Goal: Transaction & Acquisition: Book appointment/travel/reservation

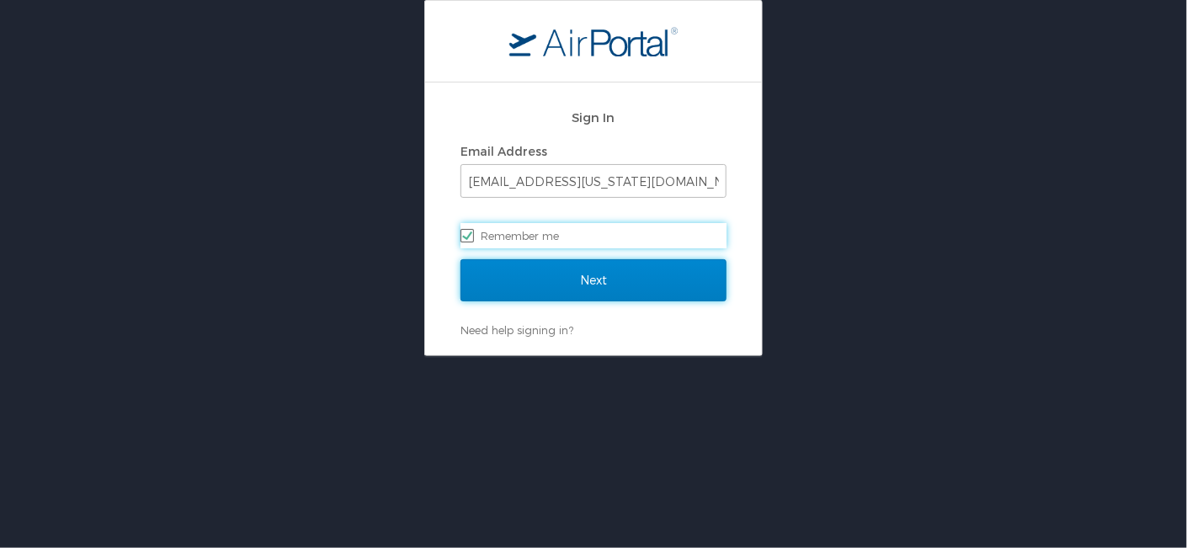
click at [574, 278] on input "Next" at bounding box center [594, 280] width 266 height 42
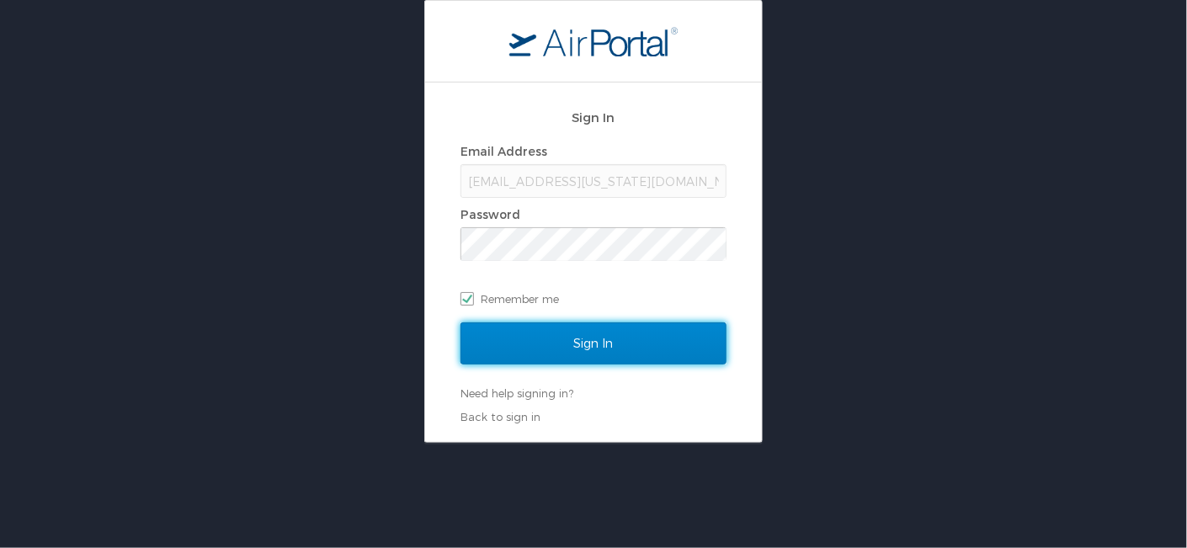
click at [594, 345] on input "Sign In" at bounding box center [594, 343] width 266 height 42
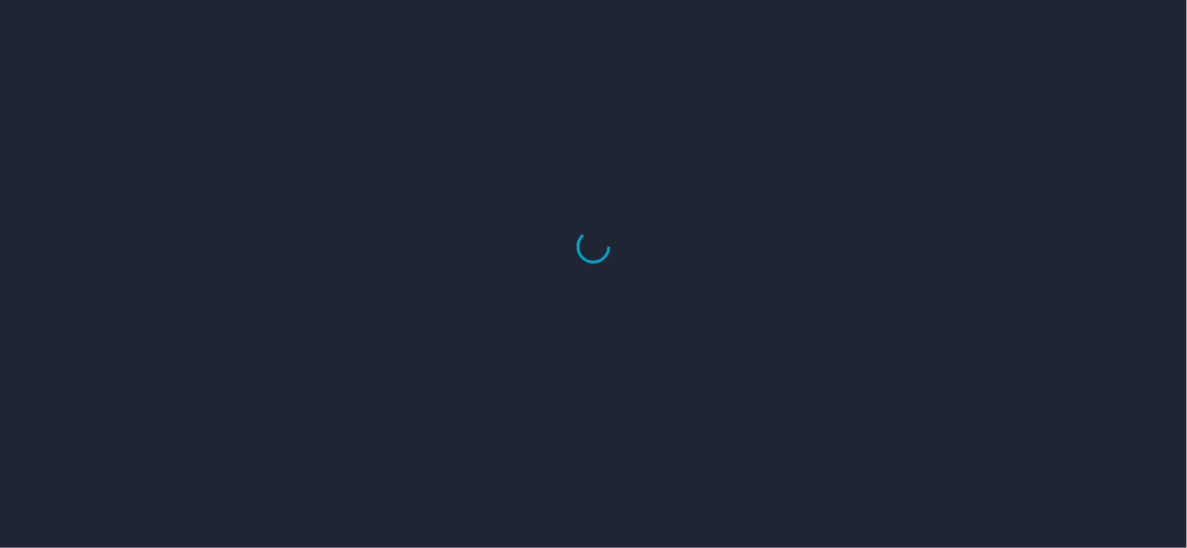
select select "US"
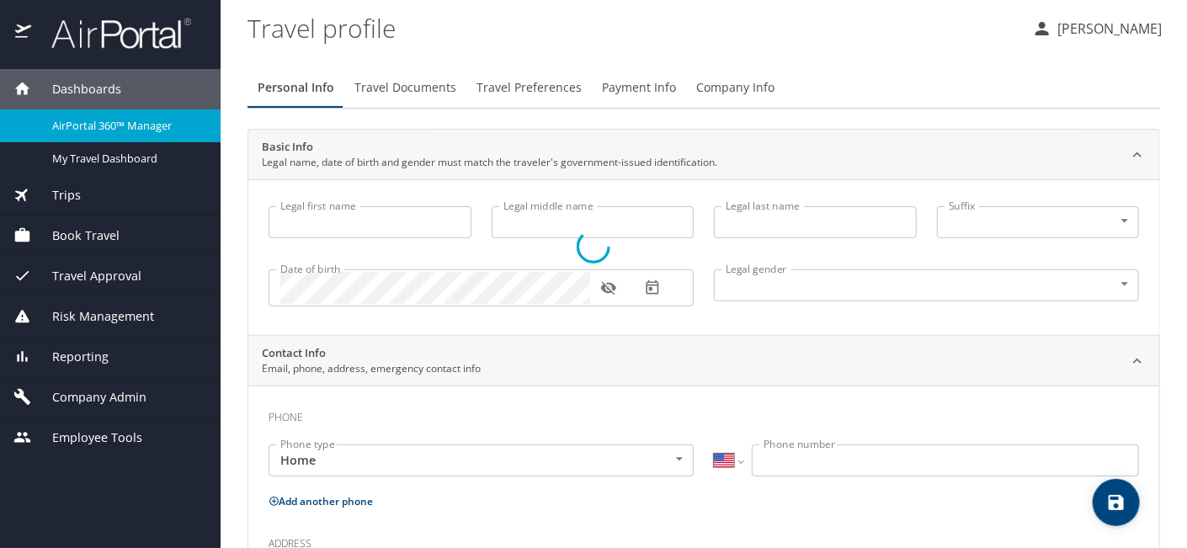
type input "[PERSON_NAME]"
type input "[DEMOGRAPHIC_DATA]"
select select "US"
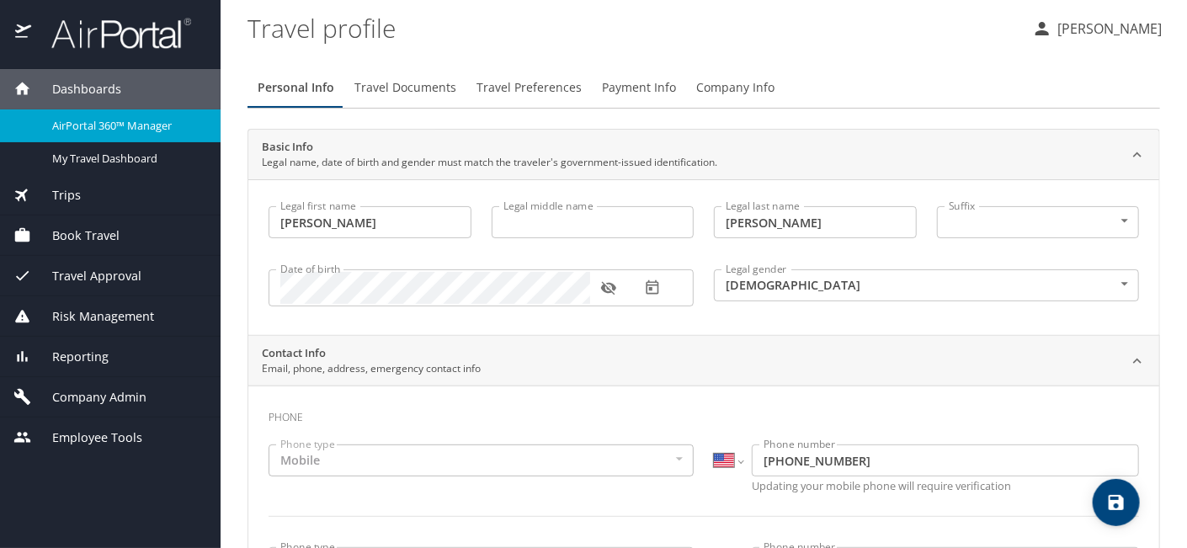
click at [77, 194] on span "Trips" at bounding box center [56, 195] width 50 height 19
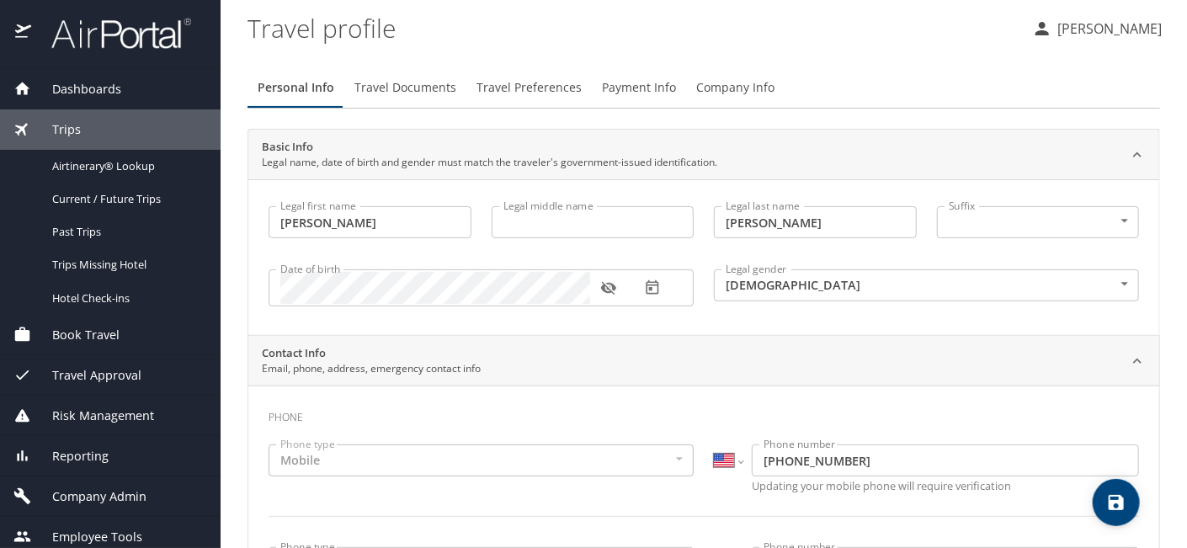
click at [102, 335] on span "Book Travel" at bounding box center [75, 335] width 88 height 19
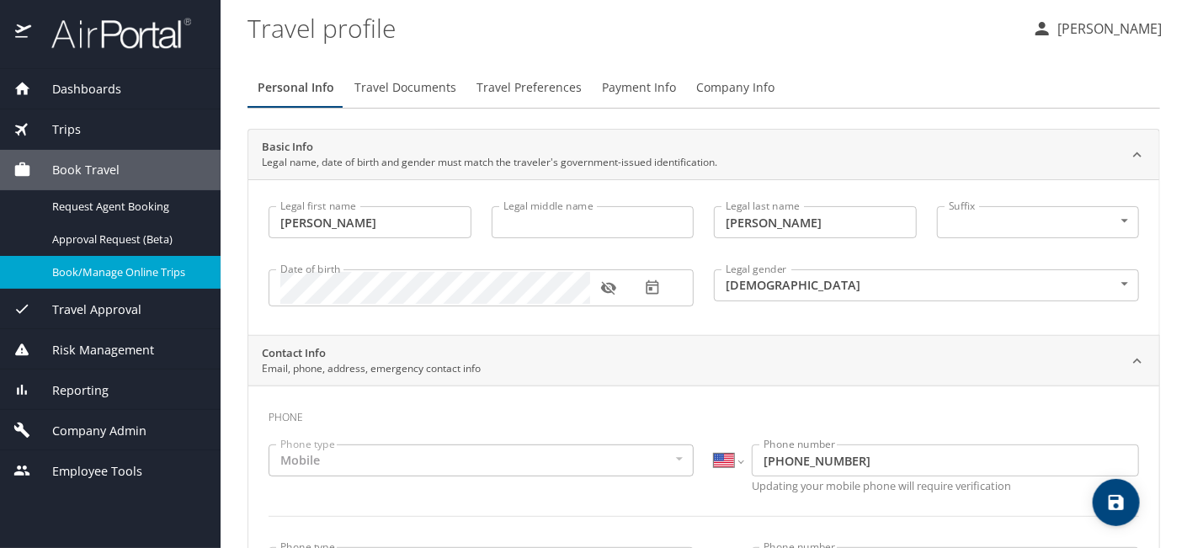
click at [130, 273] on span "Book/Manage Online Trips" at bounding box center [126, 272] width 148 height 16
